Goal: Find specific page/section: Find specific page/section

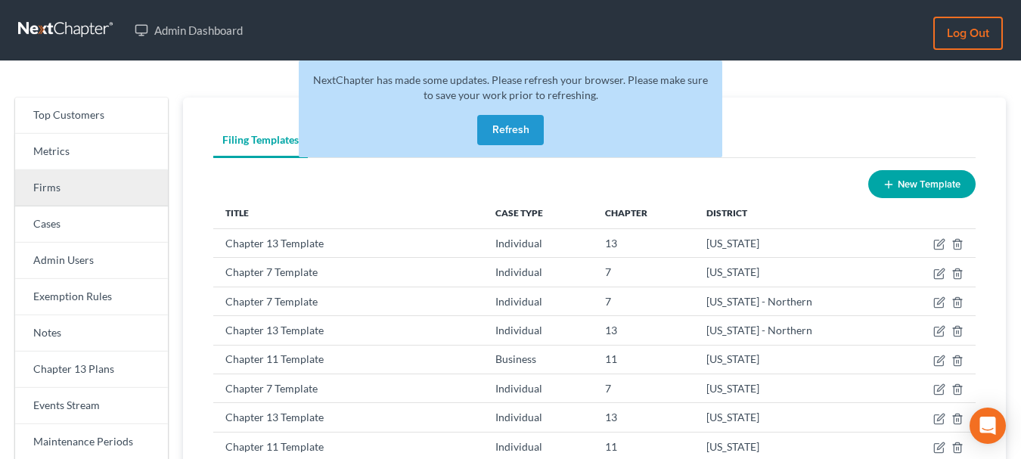
click at [80, 181] on link "Firms" at bounding box center [91, 188] width 153 height 36
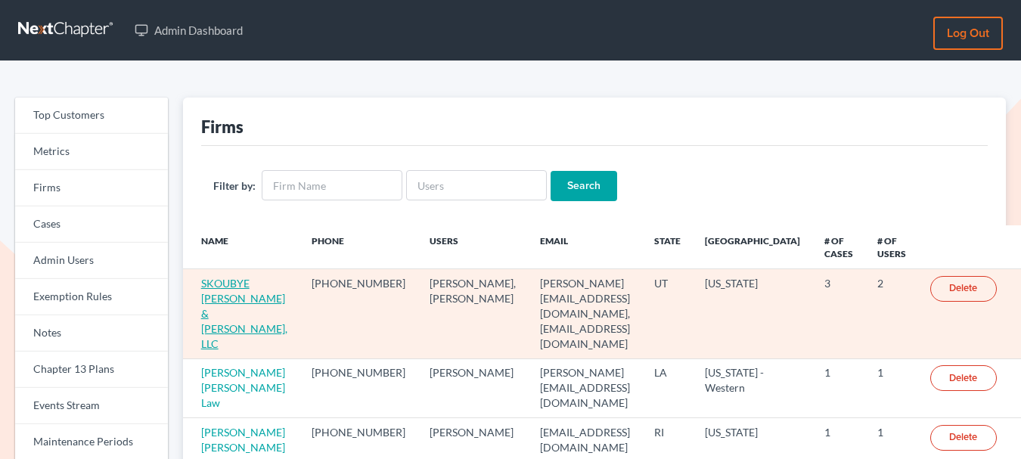
click at [222, 296] on link "SKOUBYE NIELSON & JOHANSEN, LLC" at bounding box center [244, 313] width 86 height 73
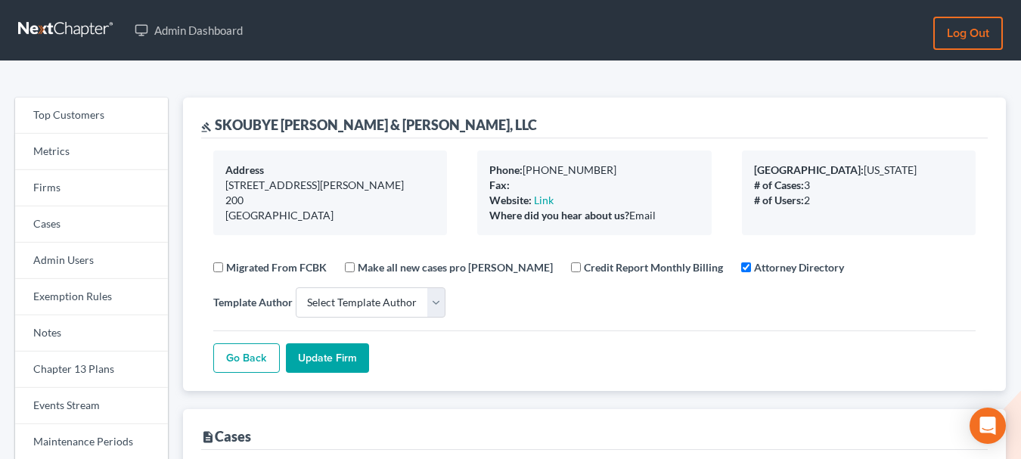
select select
click at [98, 184] on link "Firms" at bounding box center [91, 188] width 153 height 36
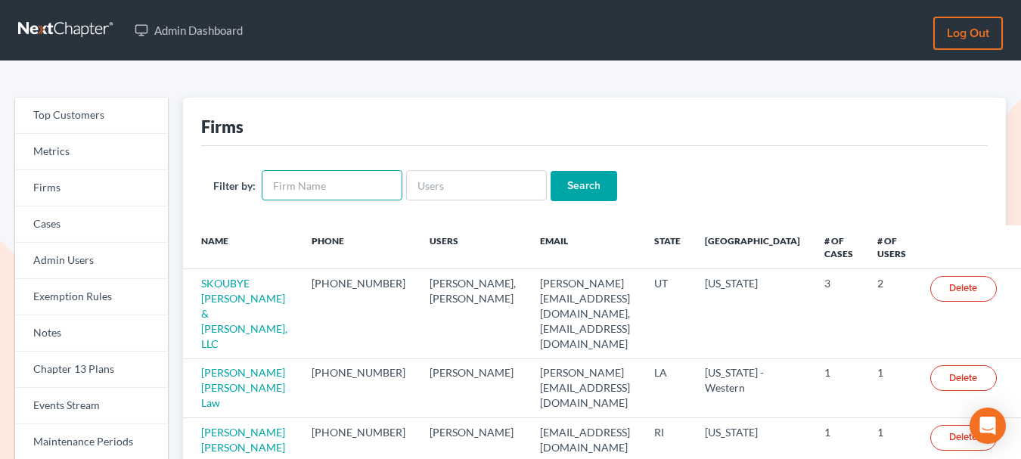
click at [358, 188] on input "text" at bounding box center [332, 185] width 141 height 30
type input "amerihope"
click at [550, 171] on input "Search" at bounding box center [583, 186] width 67 height 30
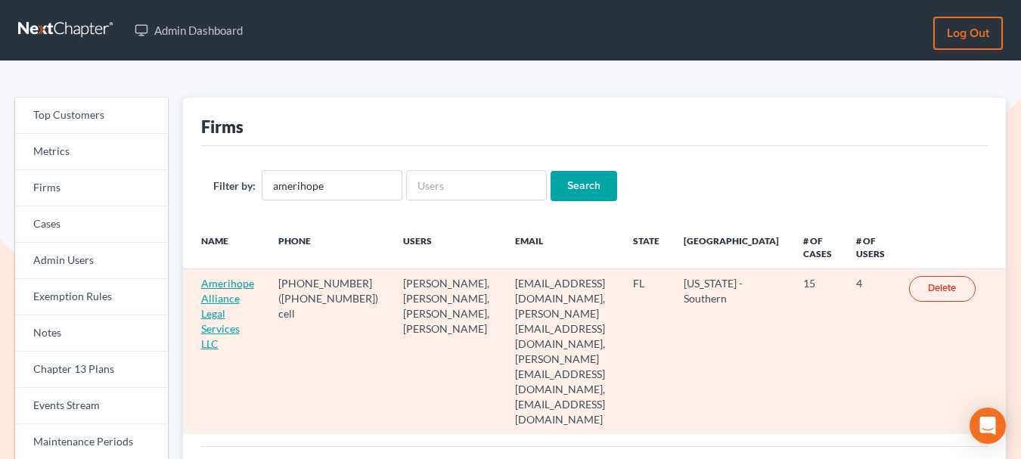
click at [223, 289] on link "Amerihope Alliance Legal Services LLC" at bounding box center [227, 313] width 53 height 73
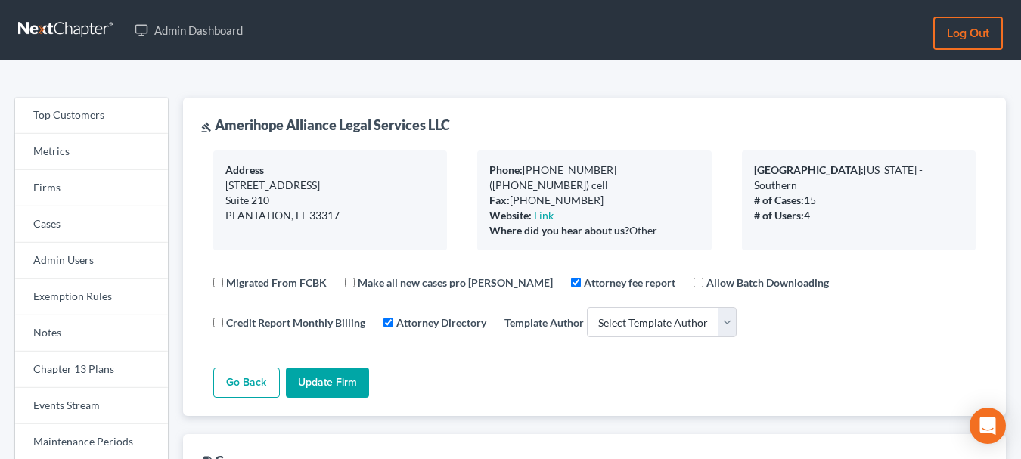
select select
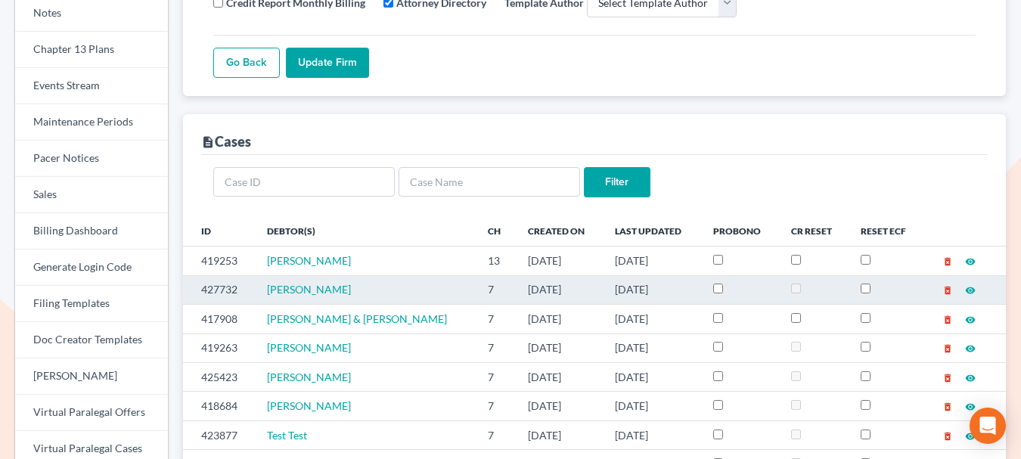
scroll to position [368, 0]
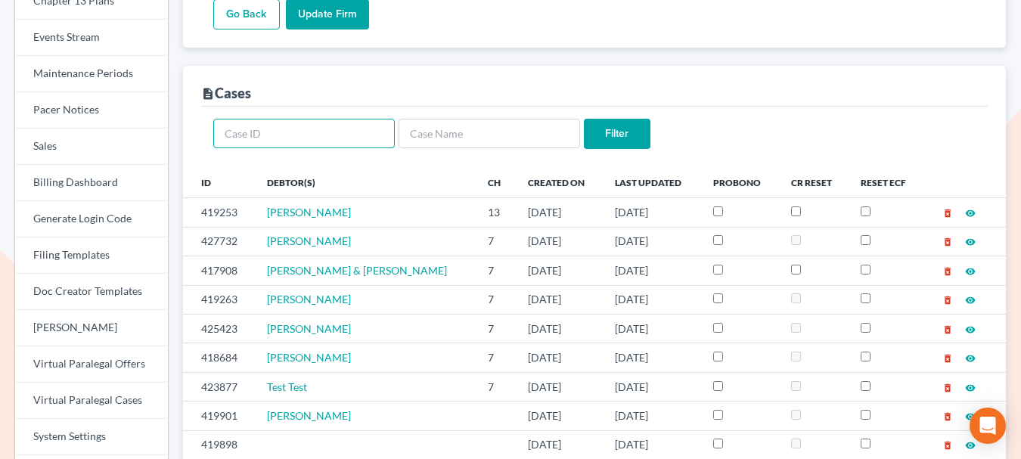
click at [346, 119] on input "text" at bounding box center [303, 134] width 181 height 30
type input "419263"
click at [637, 119] on input "Filter" at bounding box center [617, 134] width 67 height 30
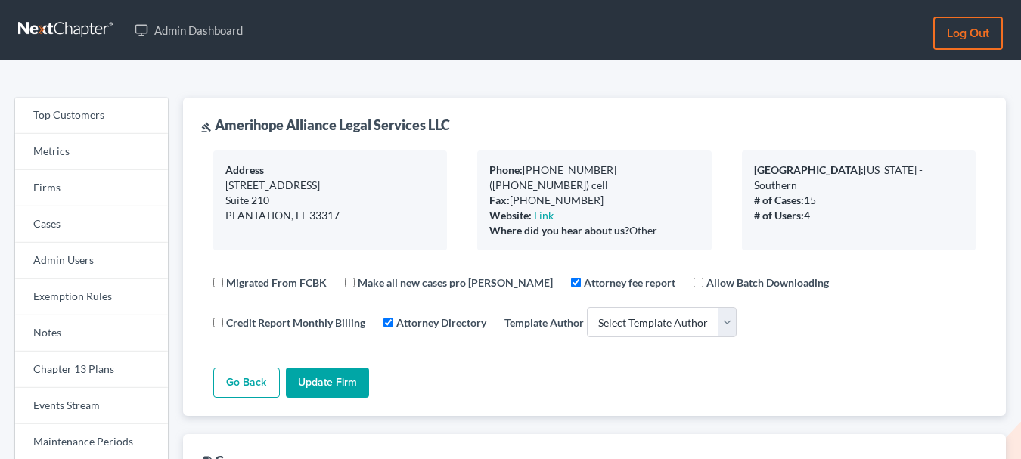
select select
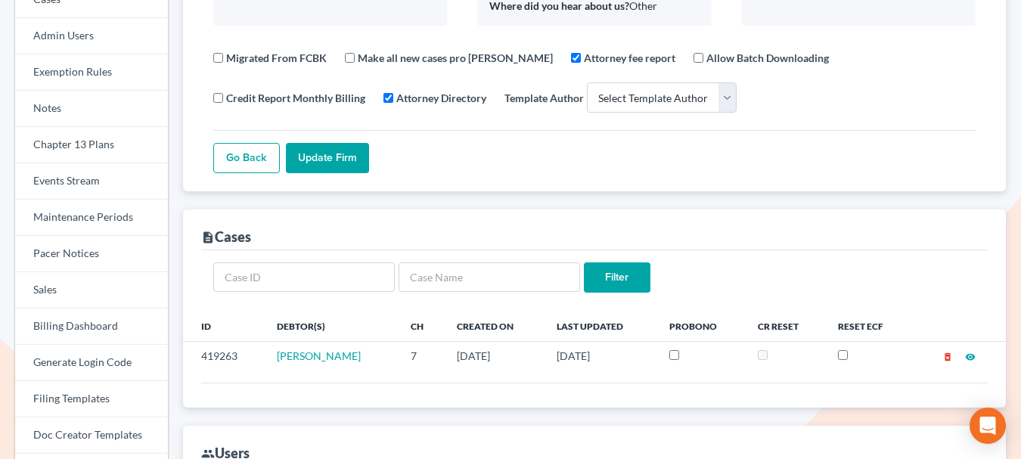
scroll to position [318, 0]
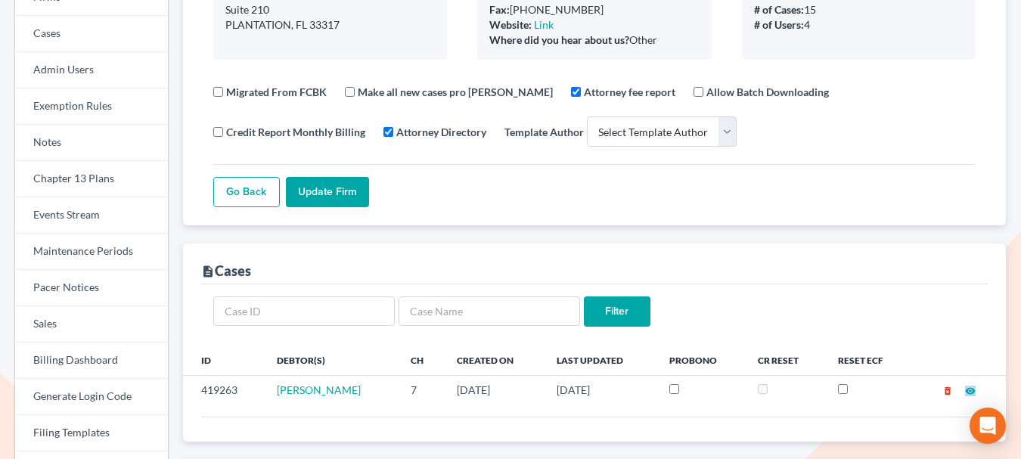
scroll to position [216, 0]
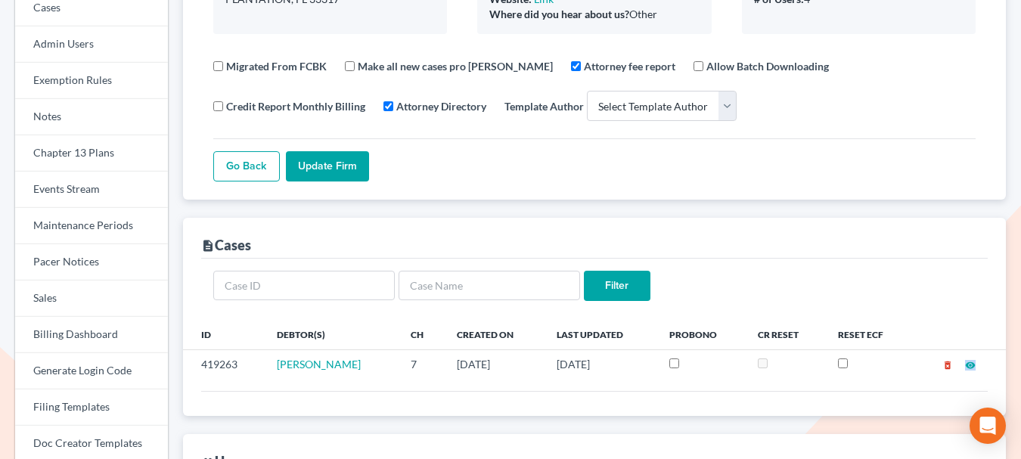
click at [628, 271] on input "Filter" at bounding box center [617, 286] width 67 height 30
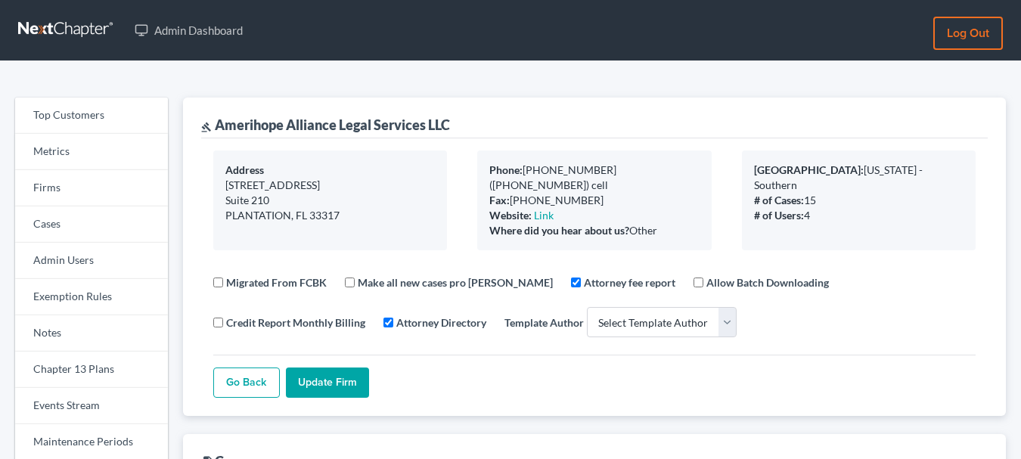
select select
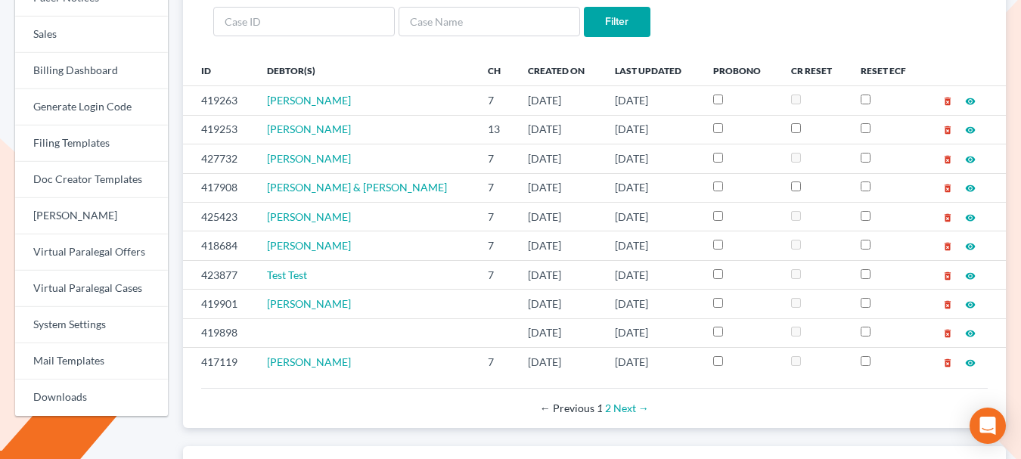
scroll to position [516, 0]
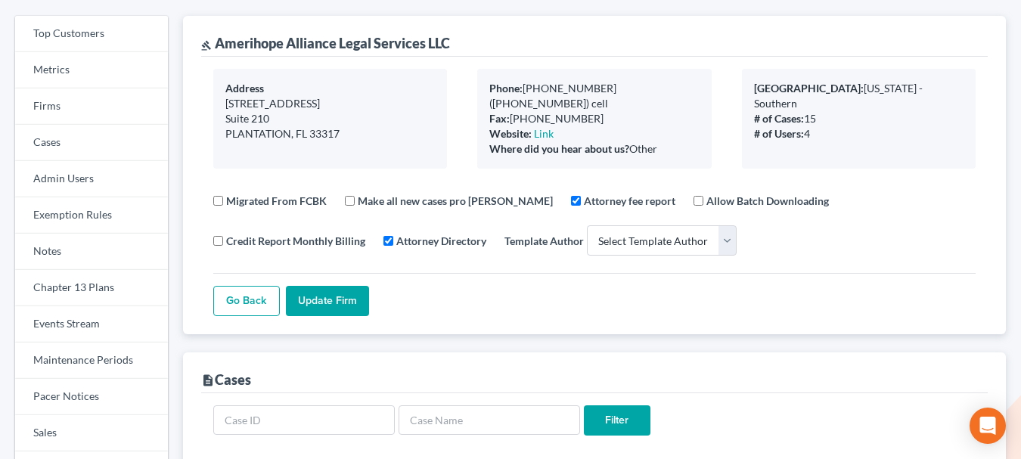
scroll to position [0, 0]
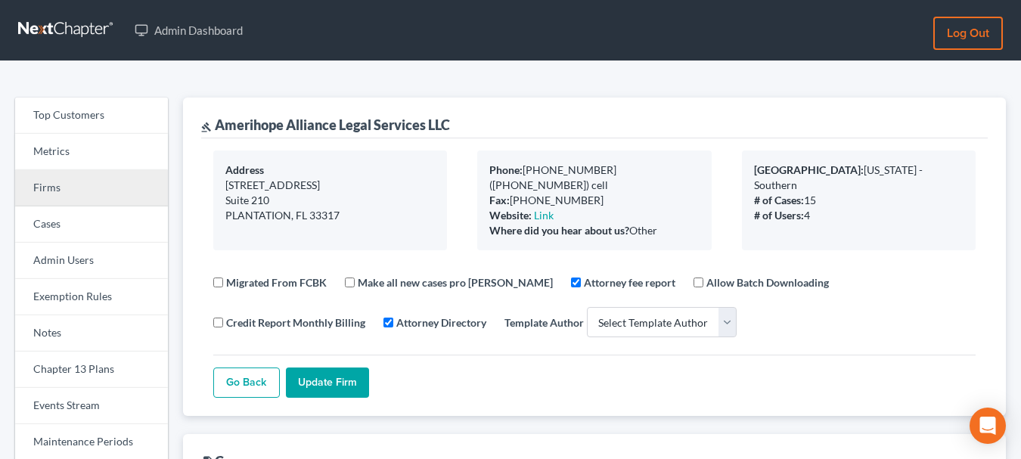
click at [45, 191] on link "Firms" at bounding box center [91, 188] width 153 height 36
